Goal: Task Accomplishment & Management: Manage account settings

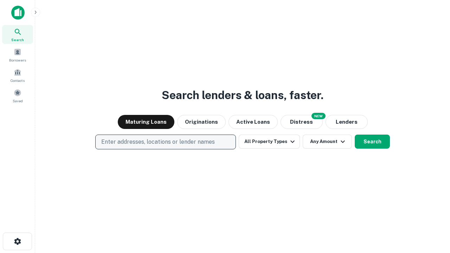
click at [165, 142] on p "Enter addresses, locations or lender names" at bounding box center [158, 142] width 114 height 8
type input "**********"
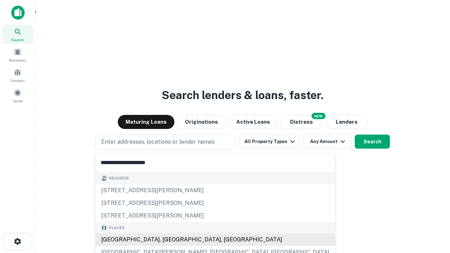
click at [168, 240] on div "Santa Monica, CA, USA" at bounding box center [215, 239] width 239 height 13
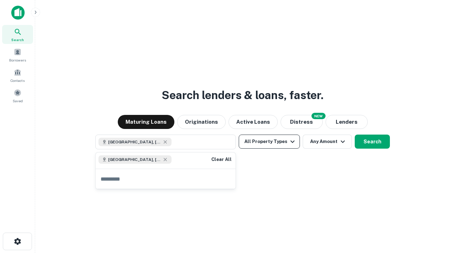
click at [269, 142] on button "All Property Types" at bounding box center [269, 142] width 61 height 14
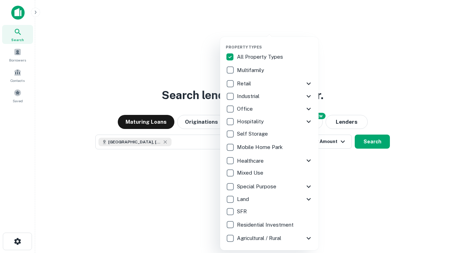
click at [275, 43] on button "button" at bounding box center [275, 43] width 98 height 0
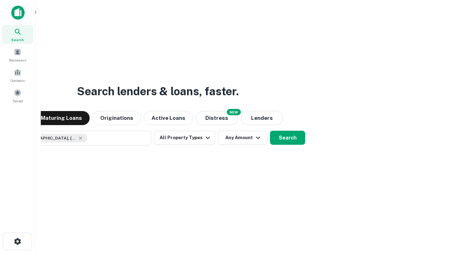
scroll to position [11, 0]
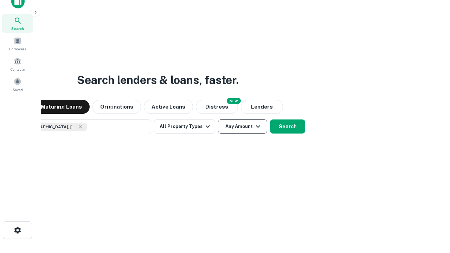
click at [218, 120] on button "Any Amount" at bounding box center [242, 127] width 49 height 14
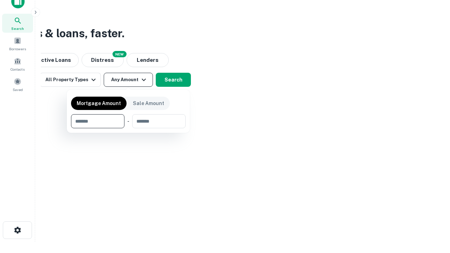
type input "*******"
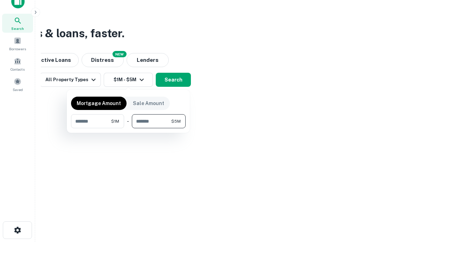
type input "*******"
click at [128, 128] on button "button" at bounding box center [128, 128] width 115 height 0
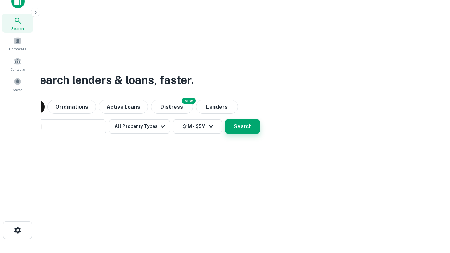
click at [225, 120] on button "Search" at bounding box center [242, 127] width 35 height 14
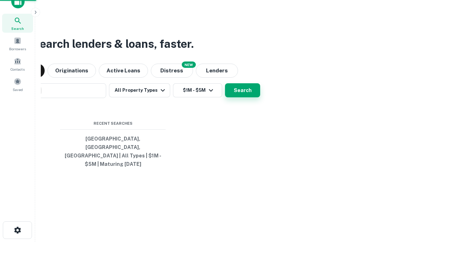
scroll to position [23, 199]
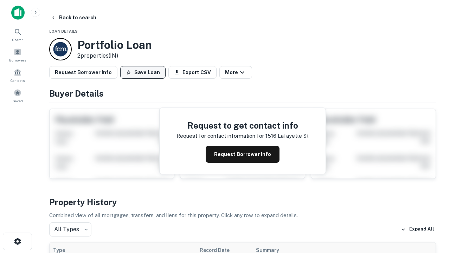
click at [143, 72] on button "Save Loan" at bounding box center [142, 72] width 45 height 13
click at [145, 72] on button "Loan Saved" at bounding box center [144, 72] width 49 height 13
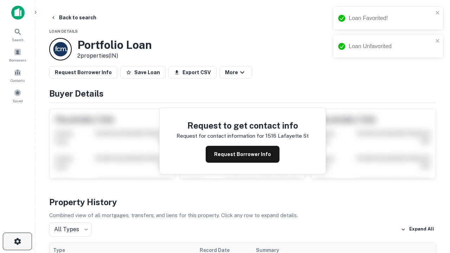
click at [17, 242] on icon "button" at bounding box center [17, 241] width 8 height 8
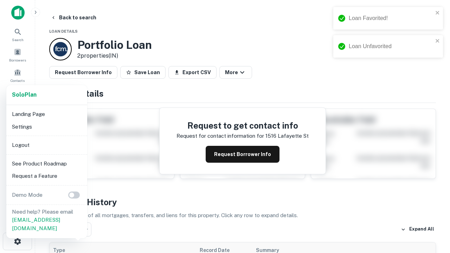
click at [46, 145] on li "Logout" at bounding box center [46, 145] width 75 height 13
